Goal: Find specific page/section: Find specific page/section

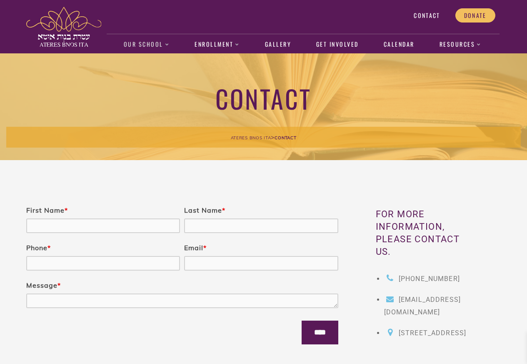
click at [149, 45] on link "Our School" at bounding box center [146, 44] width 55 height 19
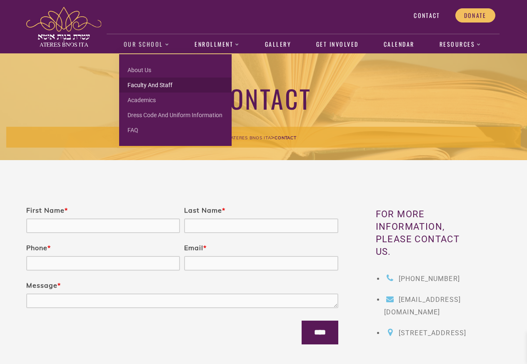
click at [156, 85] on link "Faculty and Staff" at bounding box center [175, 85] width 113 height 15
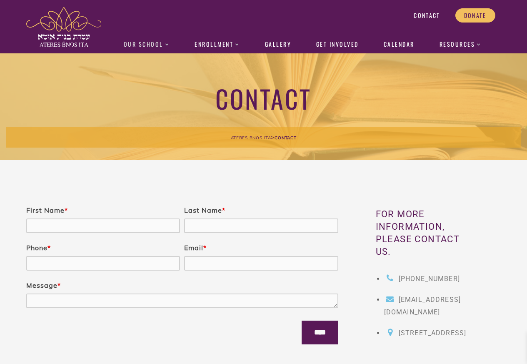
click at [146, 44] on link "Our School" at bounding box center [146, 44] width 55 height 19
click at [0, 0] on link "Faculty and Staff" at bounding box center [0, 0] width 0 height 0
